Goal: Find specific page/section: Find specific page/section

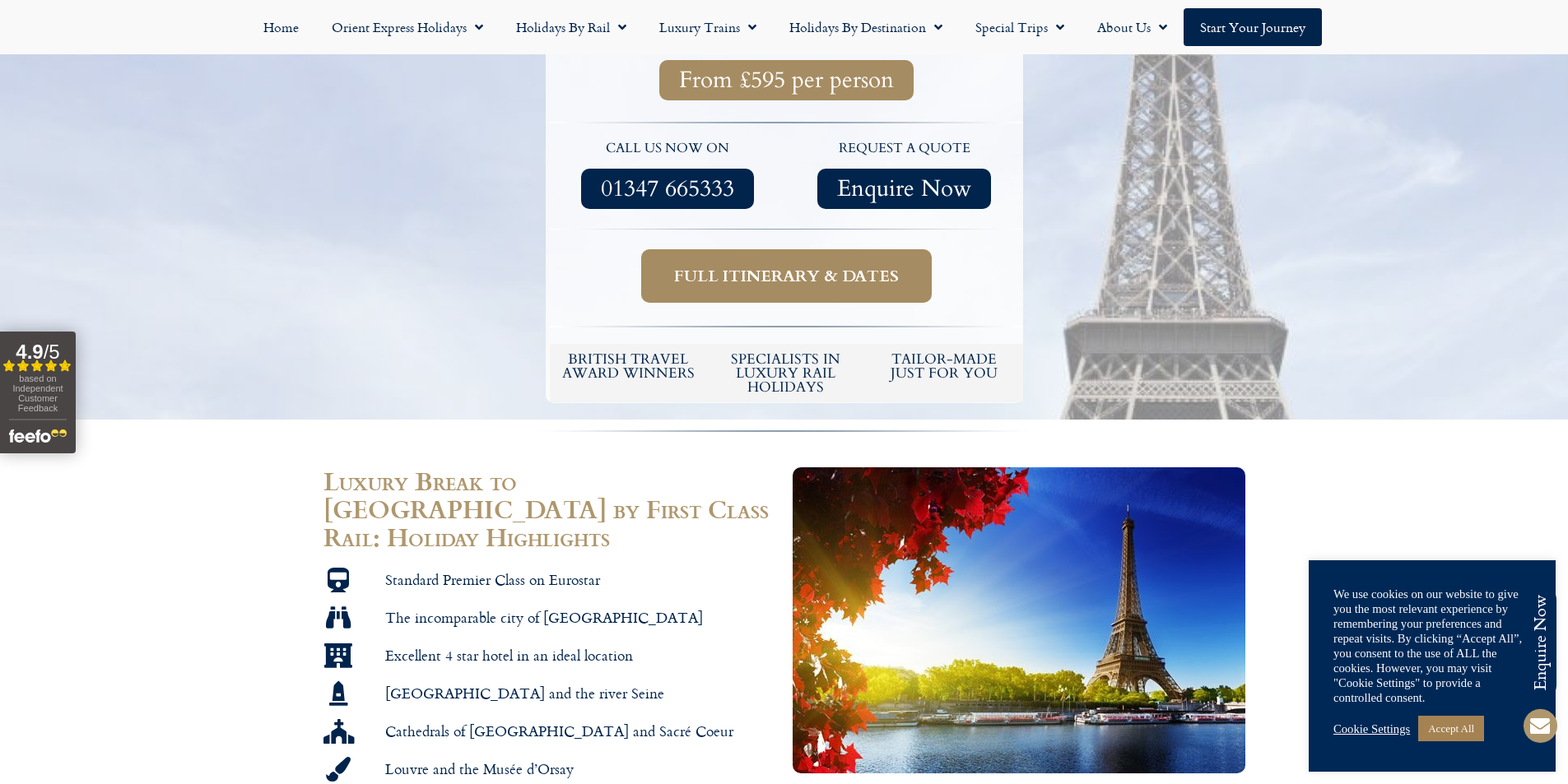
scroll to position [659, 0]
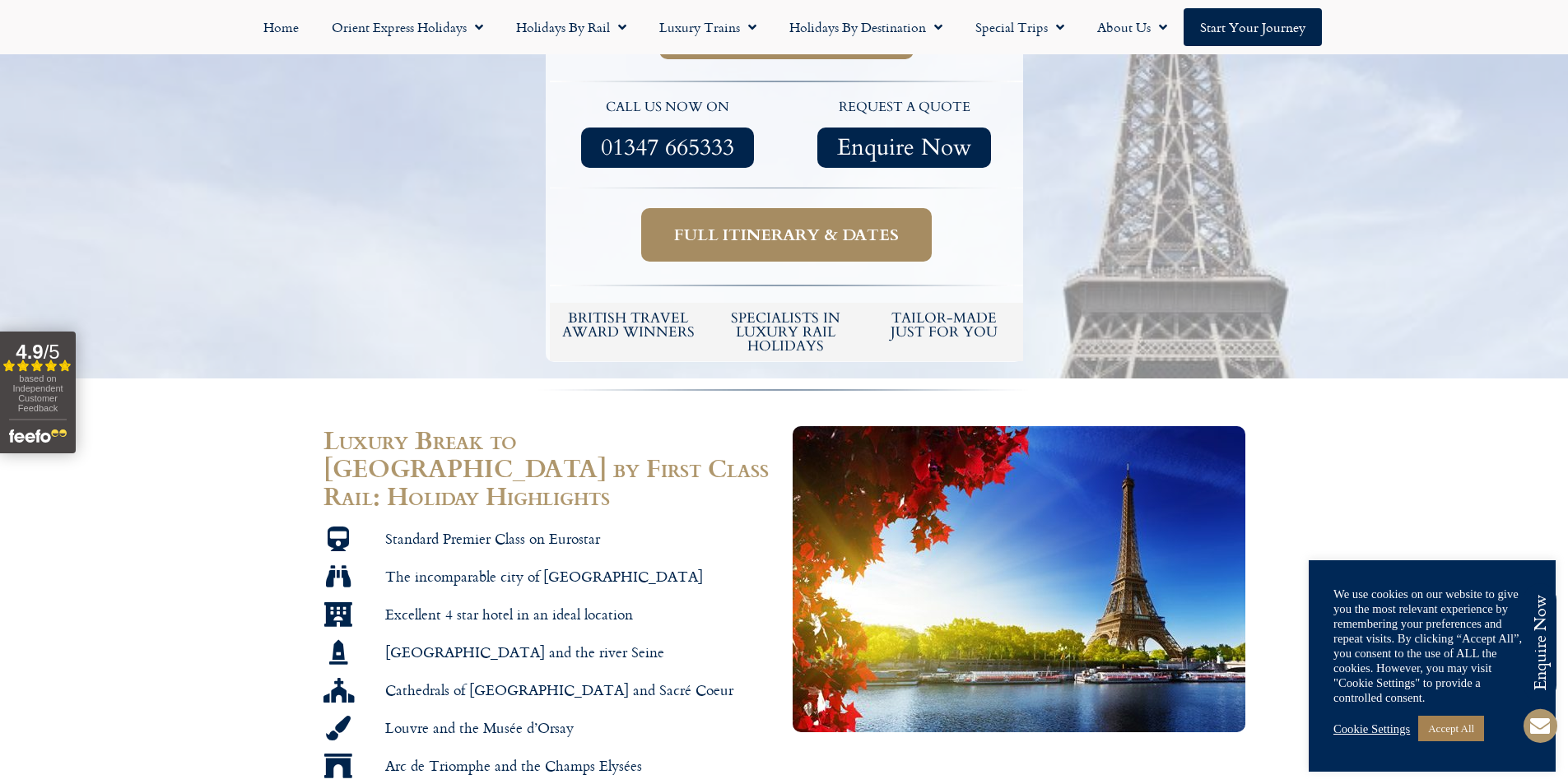
click at [750, 224] on span "Full itinerary & dates" at bounding box center [786, 235] width 224 height 20
click at [1452, 731] on link "Accept All" at bounding box center [1451, 729] width 66 height 26
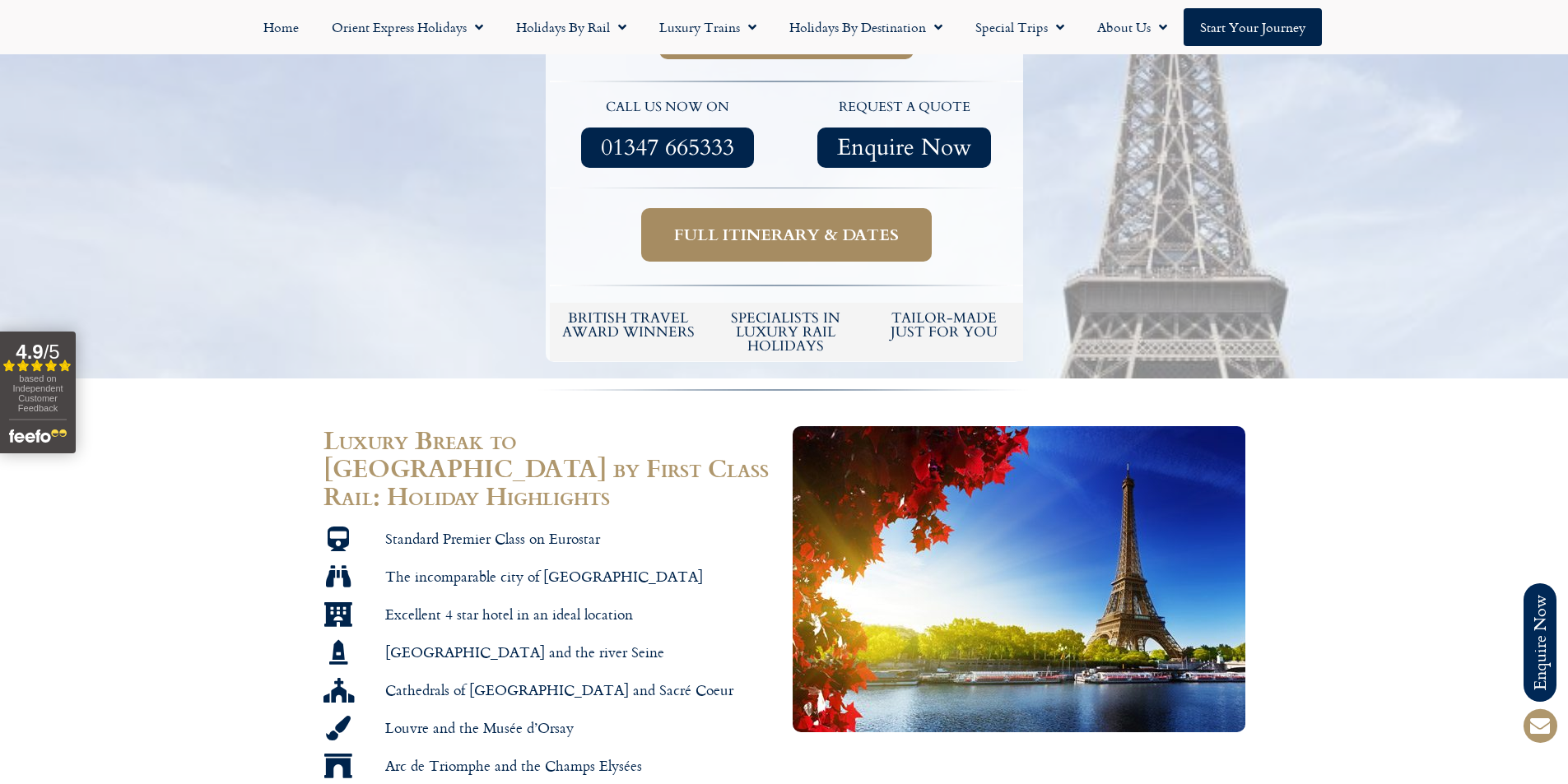
click at [737, 224] on span "Full itinerary & dates" at bounding box center [786, 235] width 224 height 20
click at [732, 224] on span "Full itinerary & dates" at bounding box center [786, 235] width 224 height 20
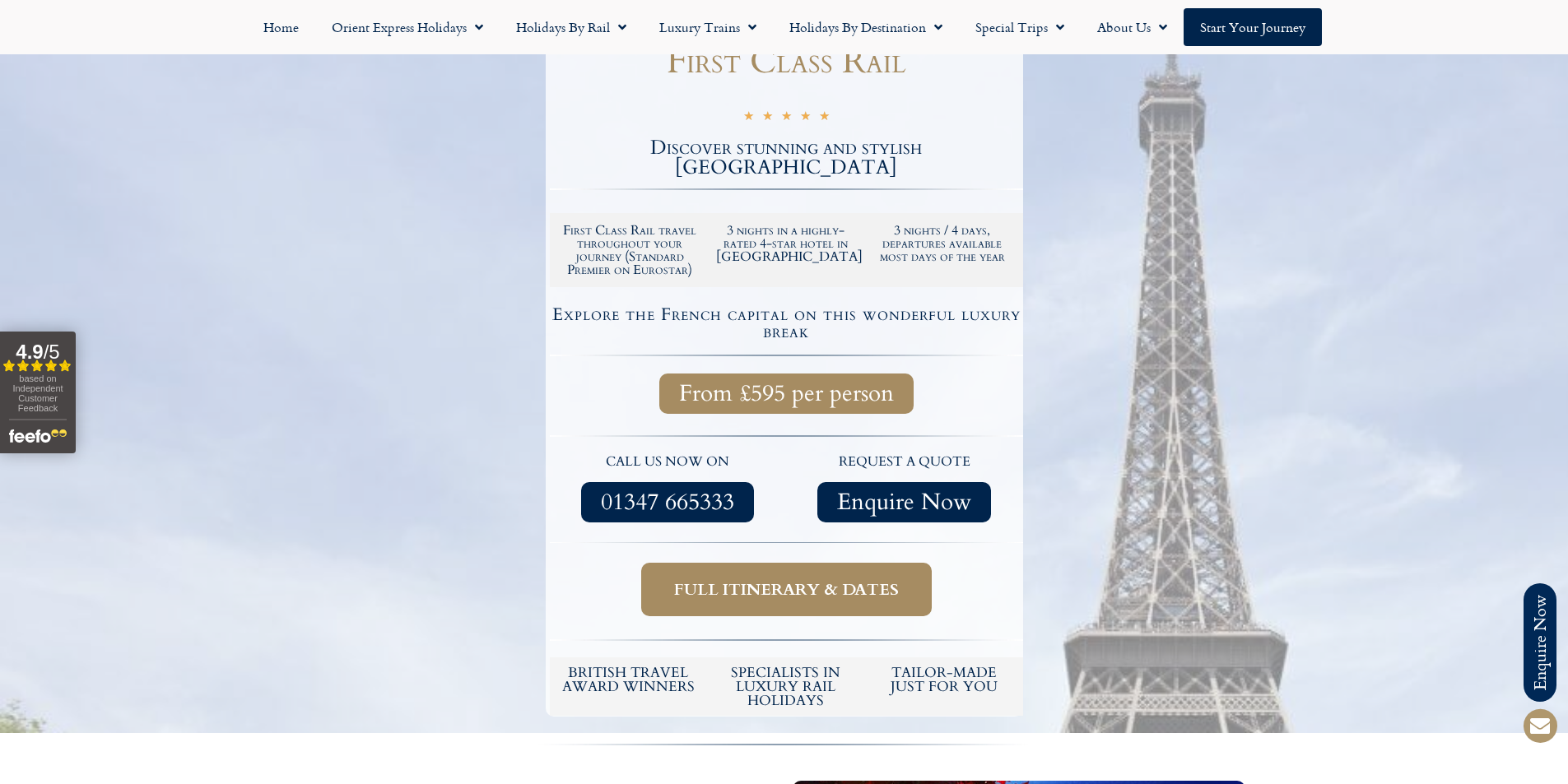
scroll to position [247, 0]
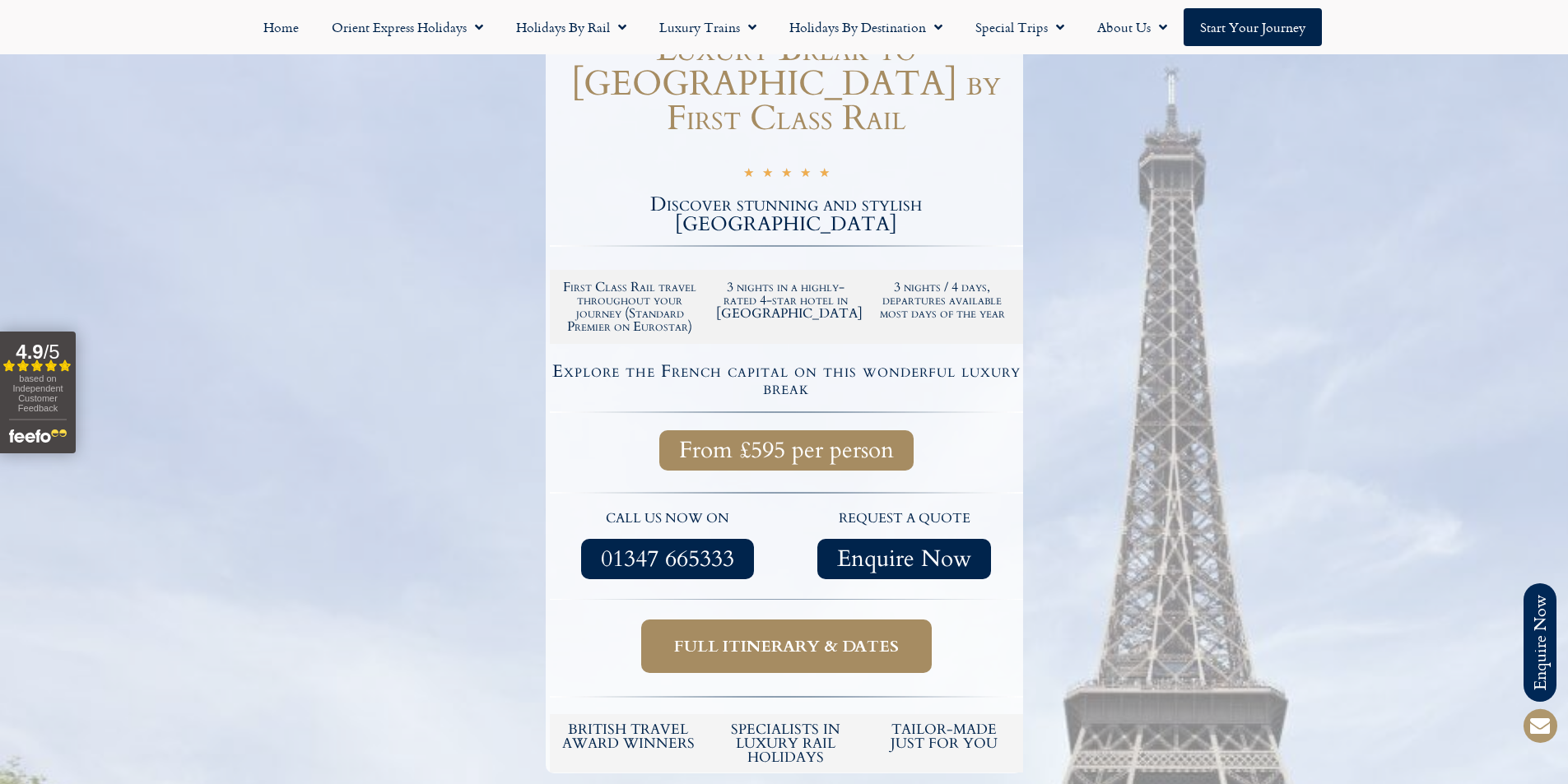
click at [773, 636] on span "Full itinerary & dates" at bounding box center [786, 647] width 224 height 20
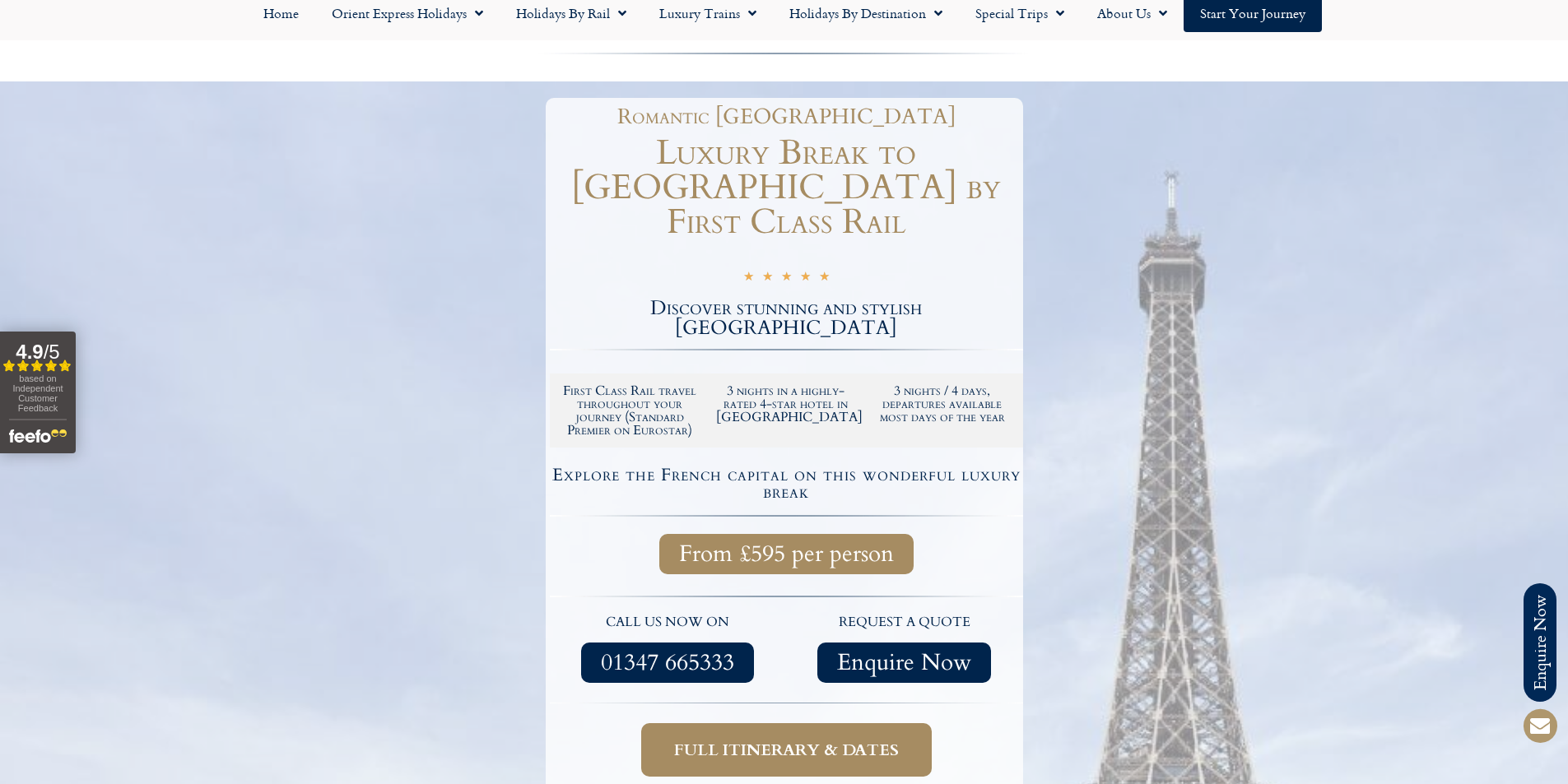
scroll to position [0, 0]
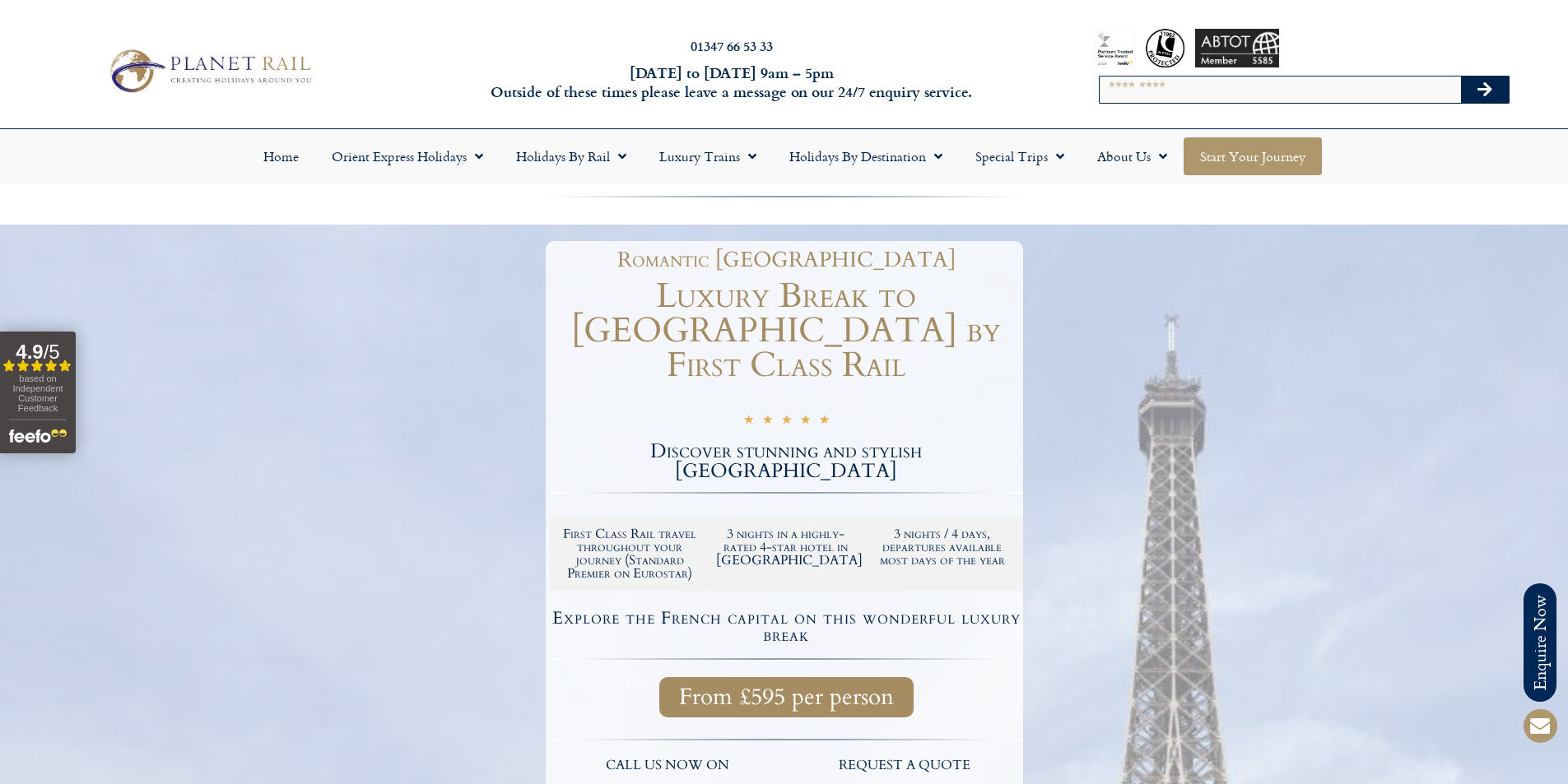
click at [1268, 159] on link "Start your Journey" at bounding box center [1253, 156] width 138 height 38
